Goal: Task Accomplishment & Management: Manage account settings

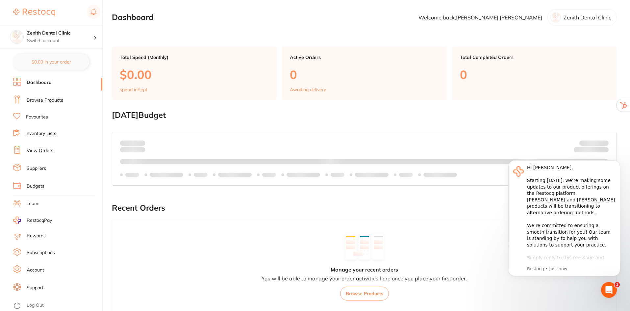
click at [40, 252] on link "Subscriptions" at bounding box center [41, 253] width 28 height 7
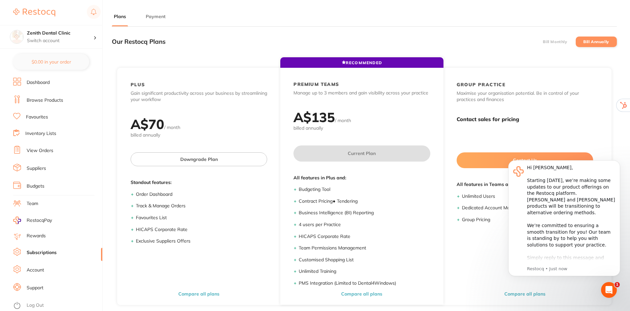
click at [40, 271] on link "Account" at bounding box center [35, 270] width 17 height 7
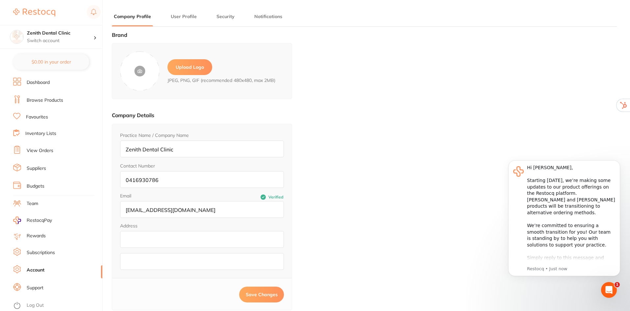
type input "Aashish"
type input "Kaphle"
type input "ashish.kaphle1@gmail.com"
click at [188, 65] on label "Upload Logo" at bounding box center [190, 67] width 45 height 16
click at [0, 0] on input "file" at bounding box center [0, 0] width 0 height 0
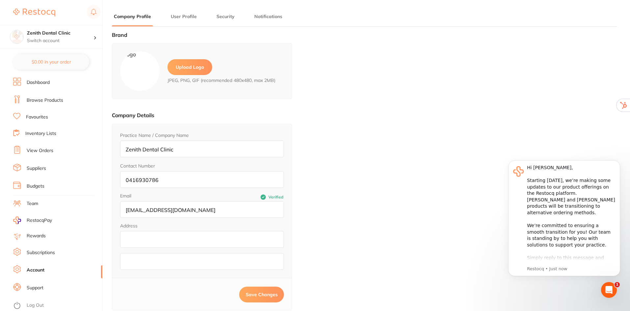
paste input "6 Minorca Pl, Toormina NSW 2452"
drag, startPoint x: 212, startPoint y: 239, endPoint x: 158, endPoint y: 241, distance: 54.3
click at [158, 241] on input "6 Minorca Pl, Toormina NSW 2452" at bounding box center [202, 239] width 164 height 17
type input "6 Minorca Pl,"
paste input "Toormina NSW 2452"
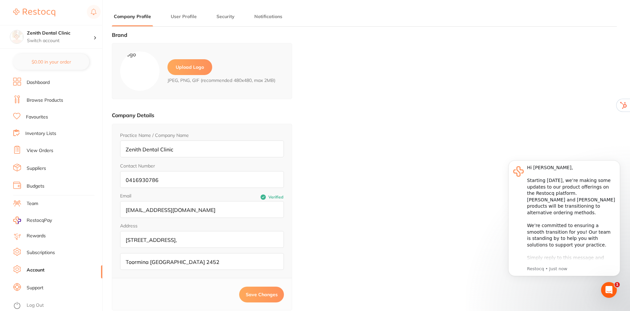
type input "Toormina NSW 2452"
click at [259, 290] on button "Save Changes" at bounding box center [261, 295] width 45 height 16
click at [33, 306] on link "Log Out" at bounding box center [35, 305] width 17 height 7
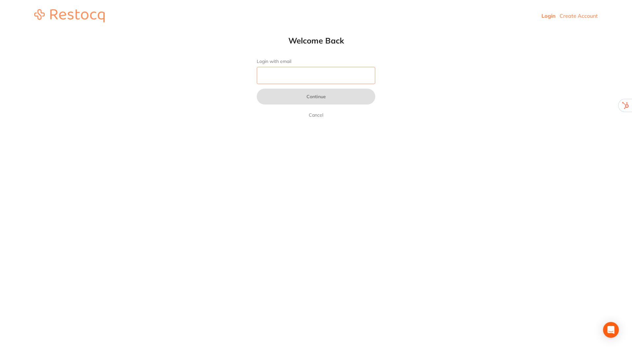
click at [300, 78] on input "Login with email" at bounding box center [316, 75] width 119 height 17
type input "[EMAIL_ADDRESS][DOMAIN_NAME]"
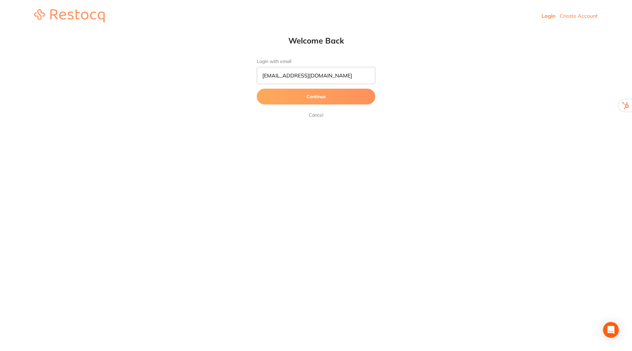
click at [313, 96] on button "Continue" at bounding box center [316, 97] width 119 height 16
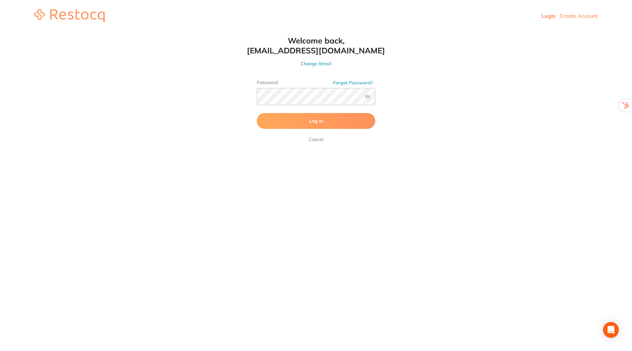
click at [314, 118] on span "Log In" at bounding box center [315, 121] width 13 height 6
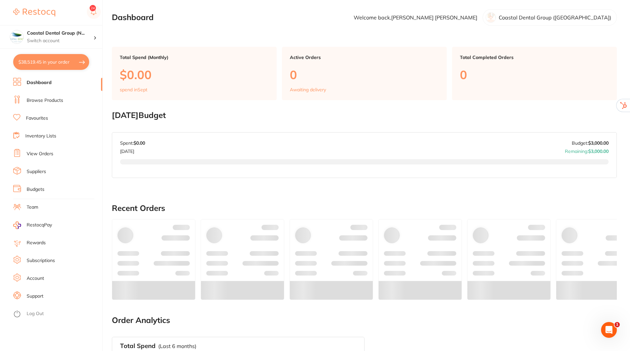
click at [79, 61] on button "$38,519.45 in your order" at bounding box center [51, 62] width 76 height 16
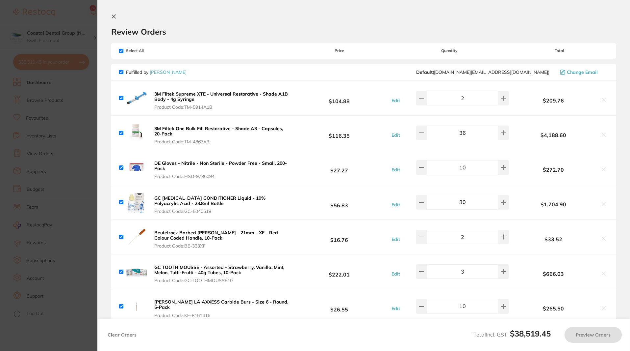
checkbox input "true"
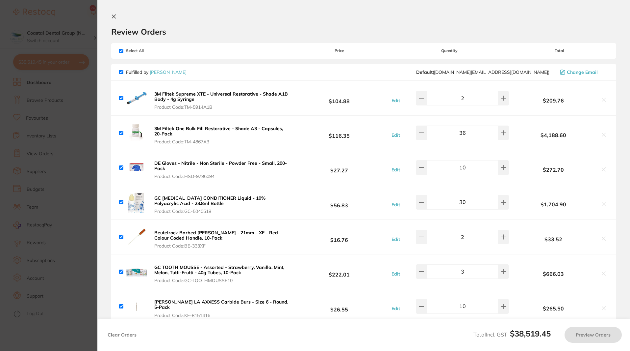
checkbox input "true"
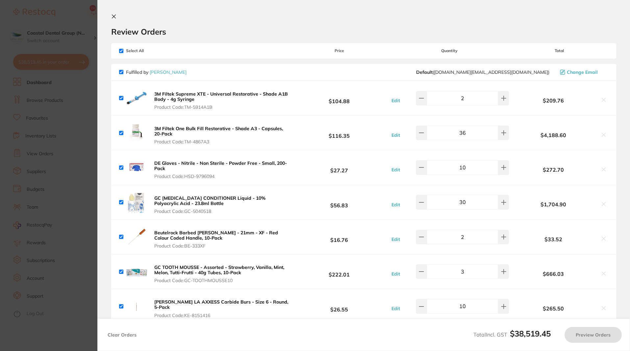
checkbox input "true"
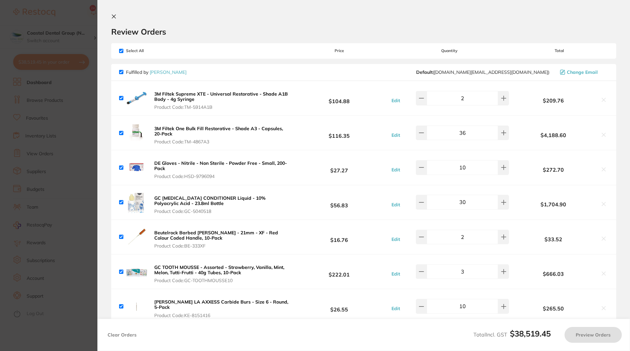
checkbox input "true"
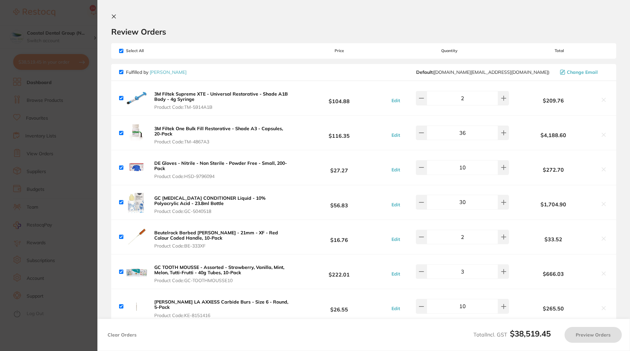
checkbox input "true"
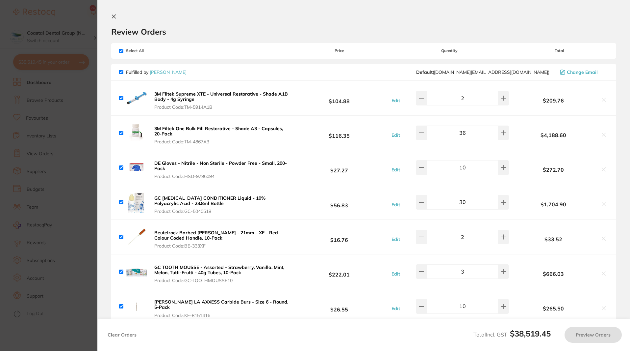
checkbox input "true"
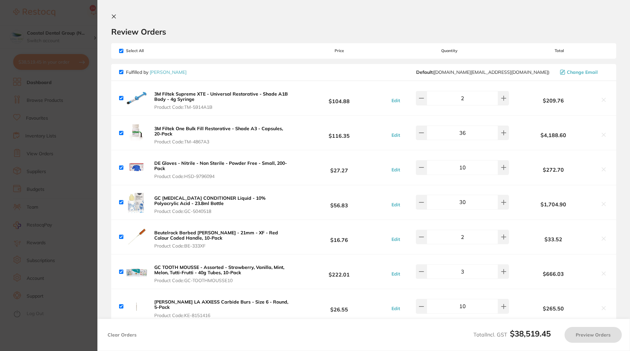
checkbox input "true"
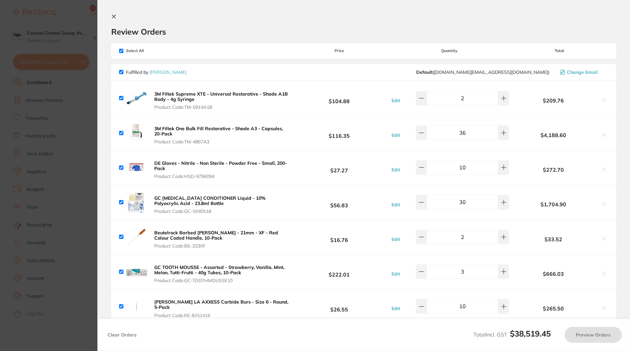
checkbox input "true"
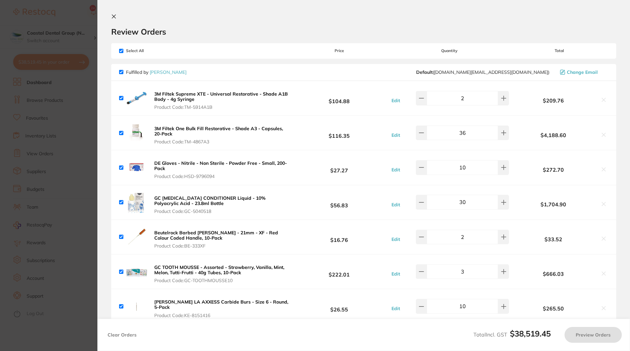
checkbox input "true"
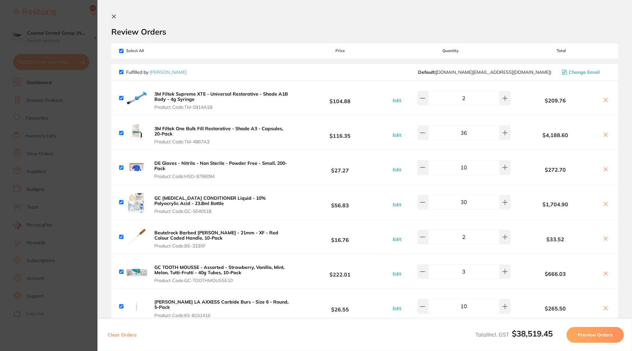
click at [122, 52] on input "checkbox" at bounding box center [121, 51] width 4 height 4
checkbox input "false"
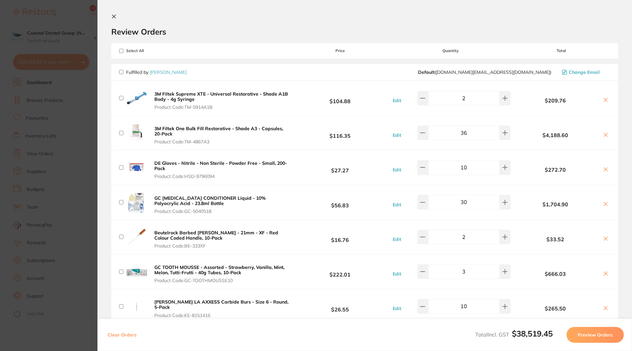
checkbox input "false"
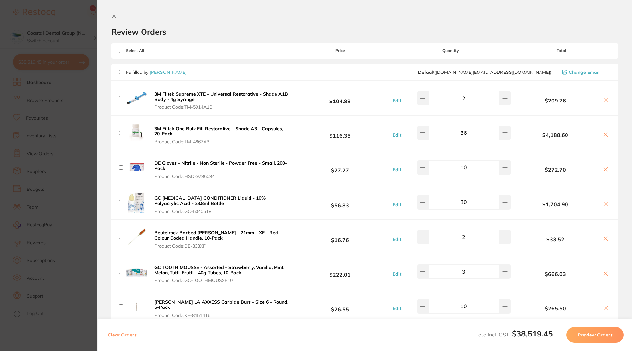
checkbox input "false"
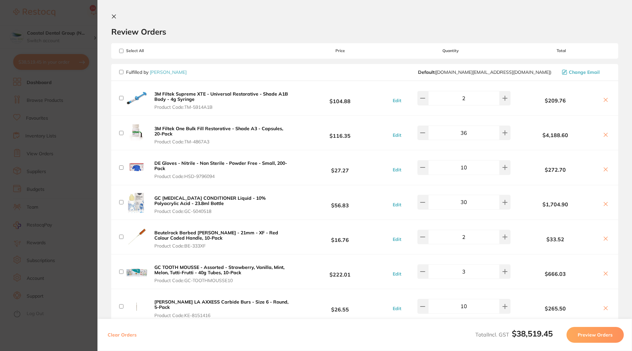
checkbox input "false"
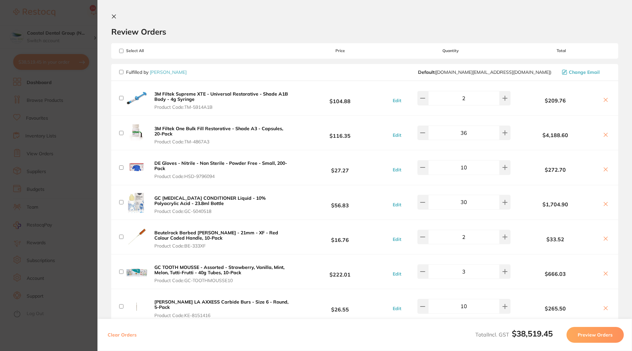
checkbox input "false"
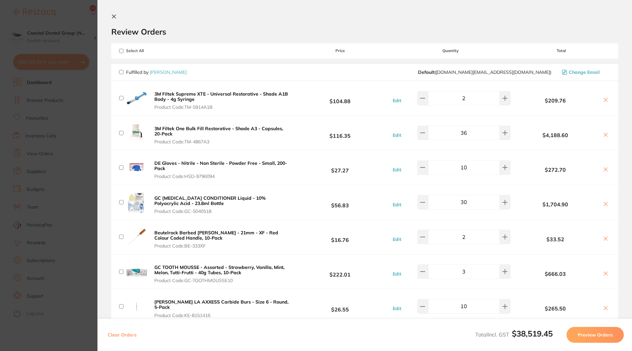
checkbox input "false"
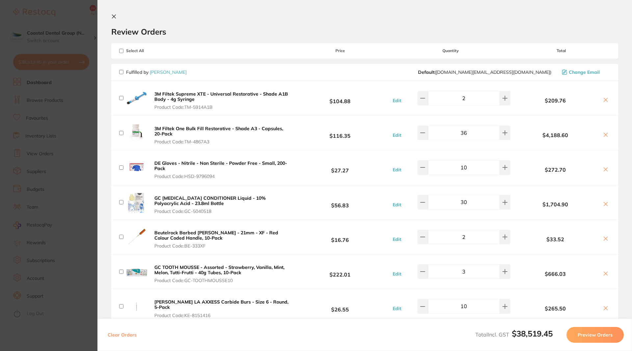
checkbox input "false"
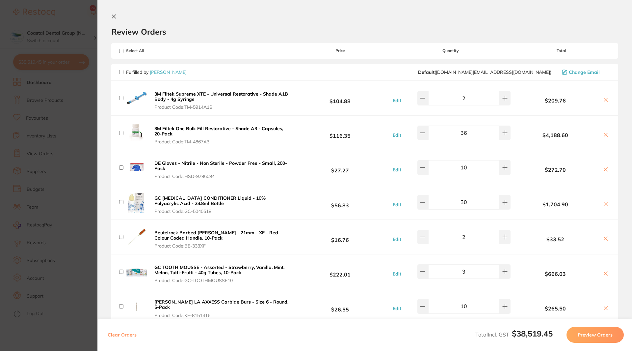
checkbox input "false"
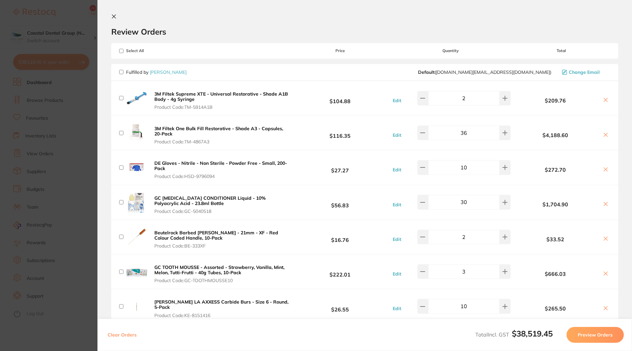
checkbox input "false"
click at [122, 71] on input "checkbox" at bounding box center [121, 72] width 4 height 4
checkbox input "true"
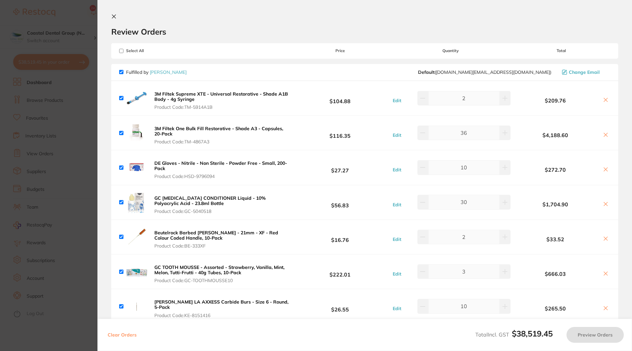
checkbox input "true"
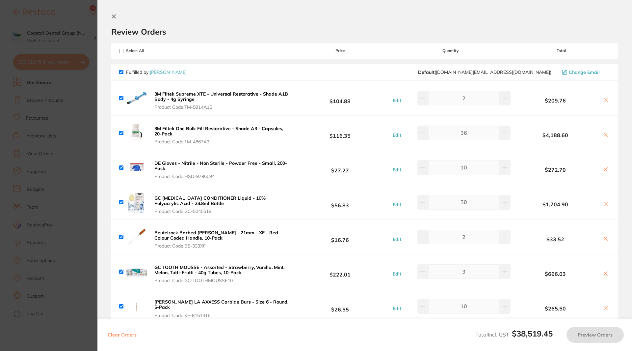
checkbox input "true"
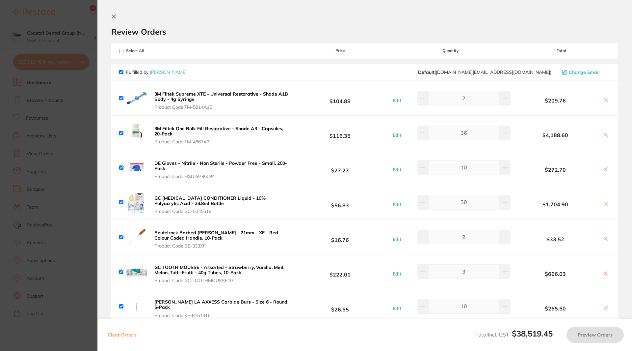
checkbox input "true"
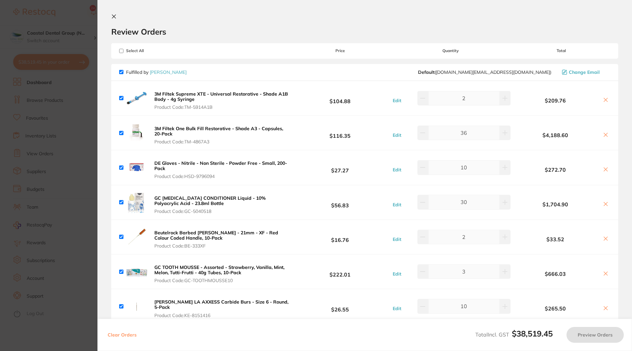
checkbox input "true"
click at [594, 334] on button "Preview Orders" at bounding box center [595, 335] width 57 height 16
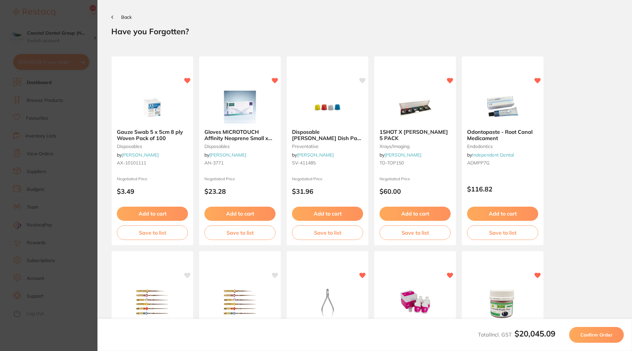
click at [598, 334] on span "Confirm Order" at bounding box center [596, 334] width 32 height 6
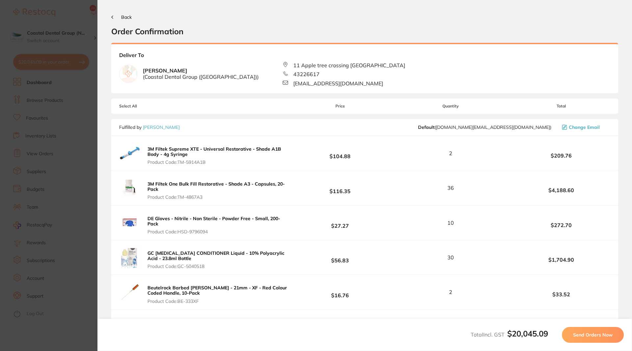
click at [596, 336] on span "Send Orders Now" at bounding box center [593, 334] width 40 height 6
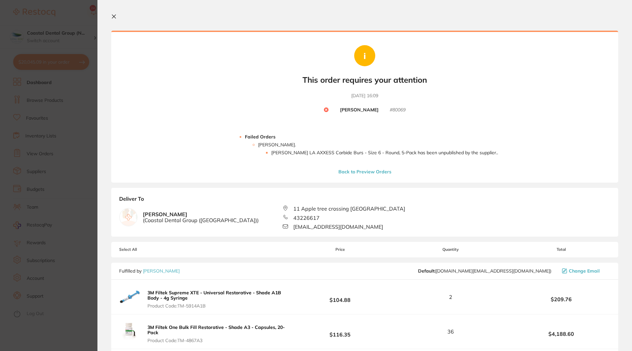
click at [116, 15] on icon at bounding box center [114, 17] width 4 height 4
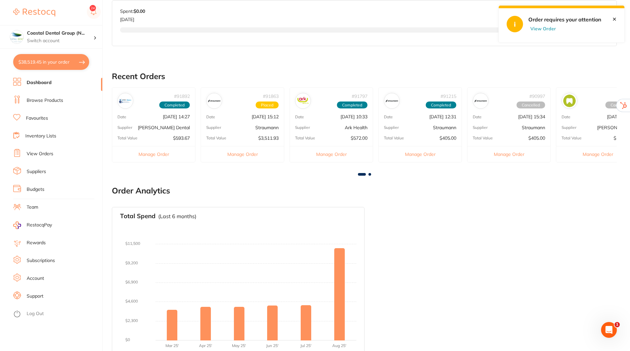
click at [53, 61] on button "$38,519.45 in your order" at bounding box center [51, 62] width 76 height 16
checkbox input "true"
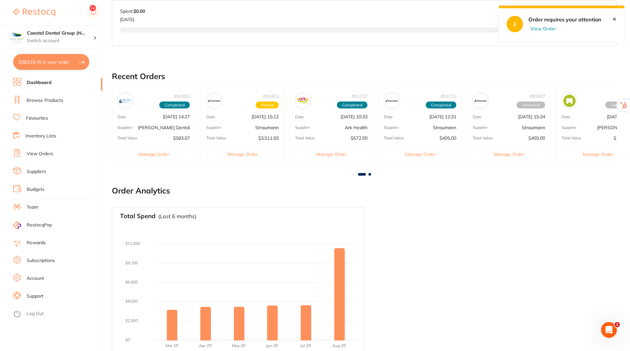
checkbox input "true"
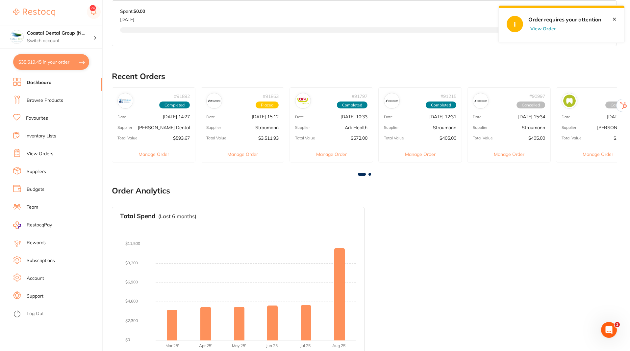
checkbox input "true"
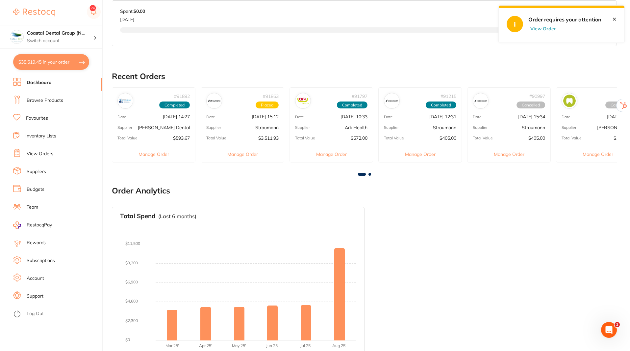
checkbox input "true"
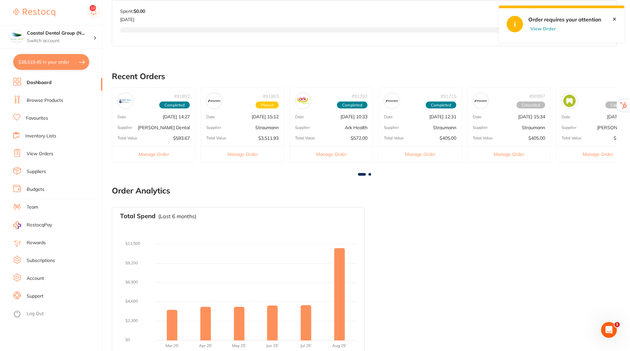
checkbox input "true"
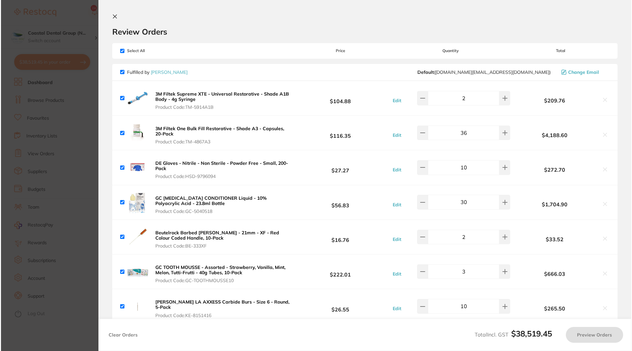
scroll to position [0, 0]
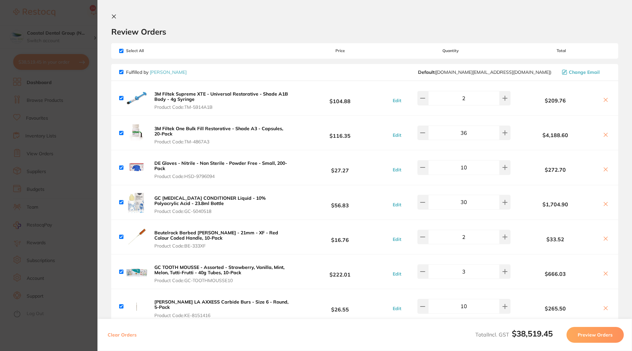
click at [582, 72] on span "Change Email" at bounding box center [584, 71] width 31 height 5
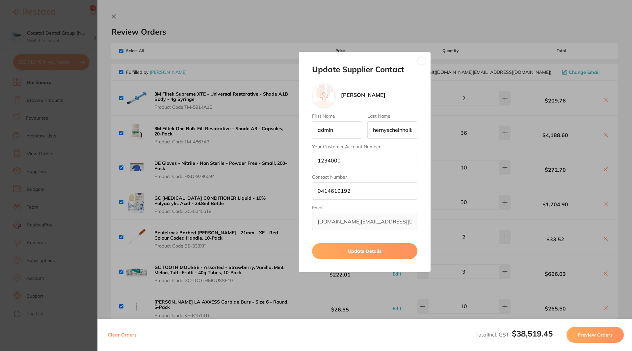
click at [370, 253] on button "Update Details" at bounding box center [364, 251] width 105 height 16
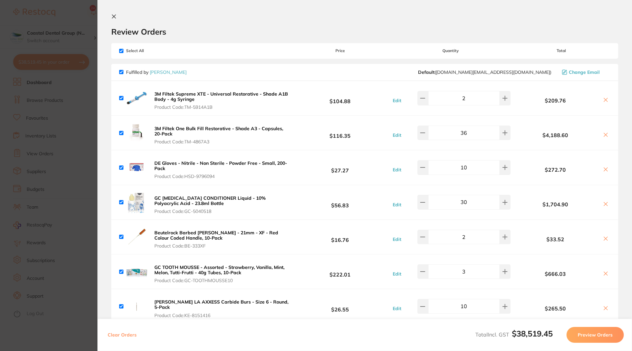
click at [117, 16] on button at bounding box center [115, 17] width 8 height 6
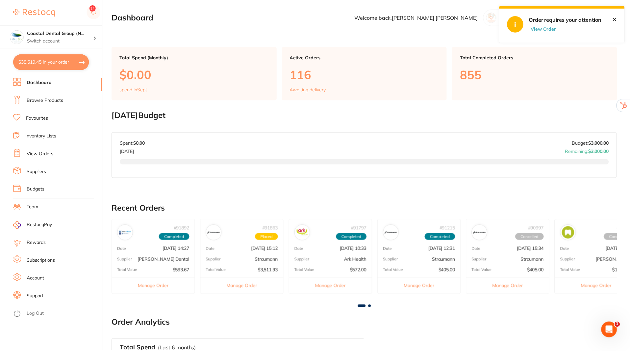
scroll to position [132, 0]
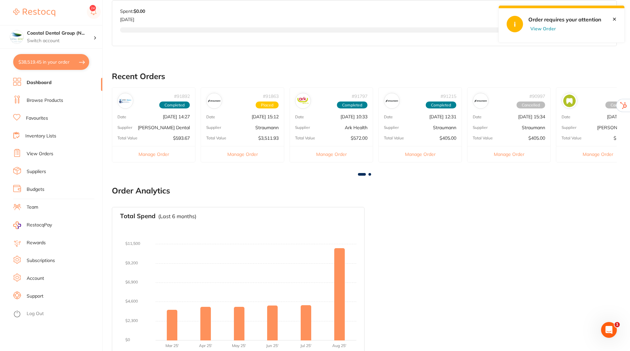
click at [40, 172] on link "Suppliers" at bounding box center [36, 171] width 19 height 7
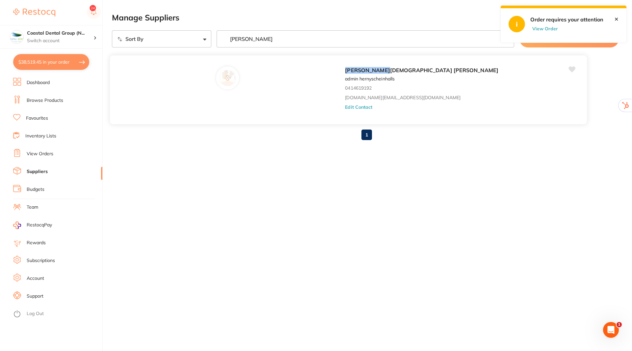
type input "[PERSON_NAME]"
click at [345, 109] on button "Edit Contact" at bounding box center [358, 106] width 27 height 5
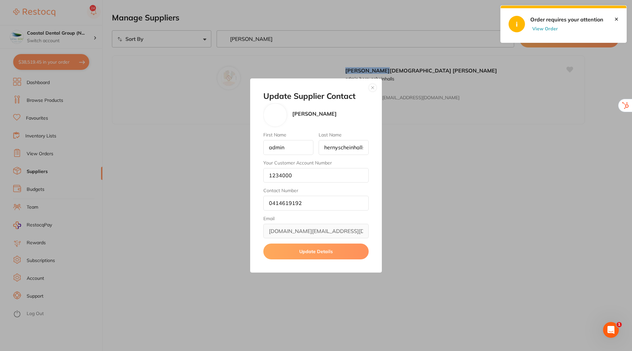
click at [616, 19] on link "✕" at bounding box center [616, 19] width 4 height 6
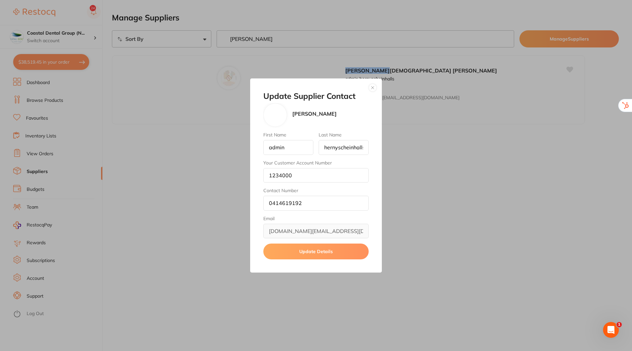
click at [374, 86] on button "button" at bounding box center [373, 88] width 8 height 8
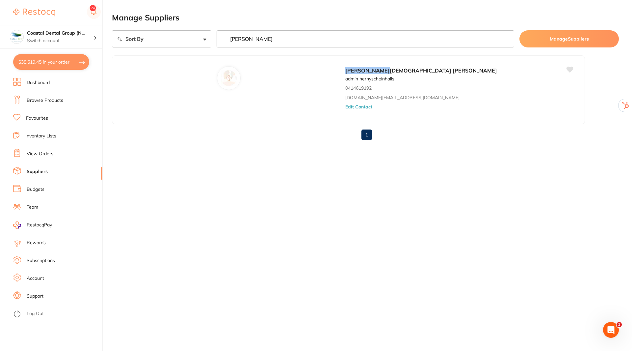
click at [36, 169] on link "Suppliers" at bounding box center [37, 171] width 21 height 7
click at [45, 171] on link "Suppliers" at bounding box center [37, 171] width 21 height 7
click at [507, 39] on input "[PERSON_NAME]" at bounding box center [366, 38] width 298 height 17
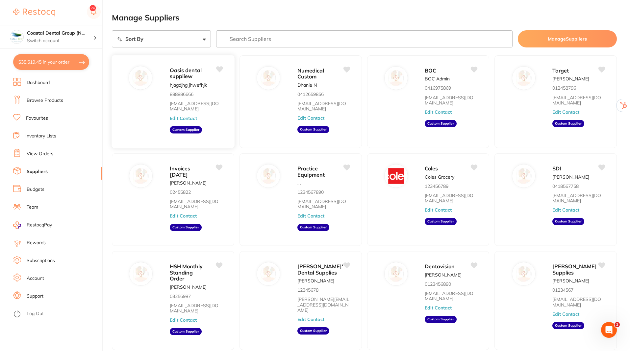
click at [213, 117] on div "Oasis dental suppliew hjagdjhg jhwefhjk 888886666 [EMAIL_ADDRESS][DOMAIN_NAME] …" at bounding box center [199, 104] width 58 height 76
click at [140, 88] on div at bounding box center [140, 77] width 23 height 23
click at [183, 79] on span "Oasis dental suppliew" at bounding box center [186, 73] width 32 height 13
click at [184, 213] on button "Edit Contact" at bounding box center [183, 215] width 27 height 5
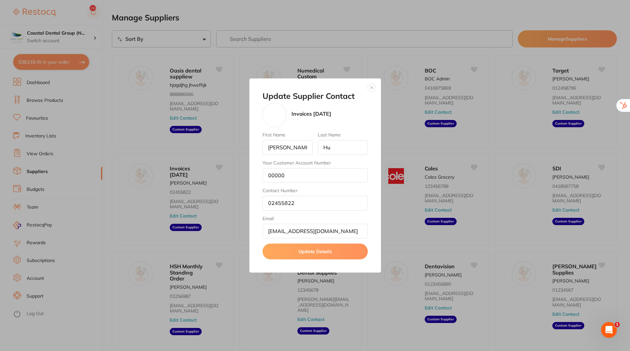
click at [375, 86] on button "button" at bounding box center [372, 88] width 8 height 8
